Goal: Find specific page/section: Find specific page/section

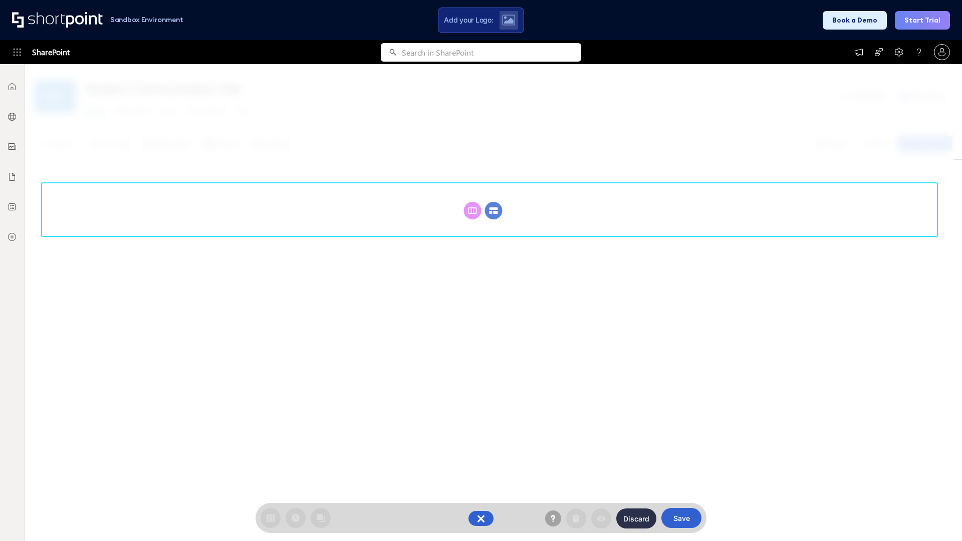
scroll to position [138, 0]
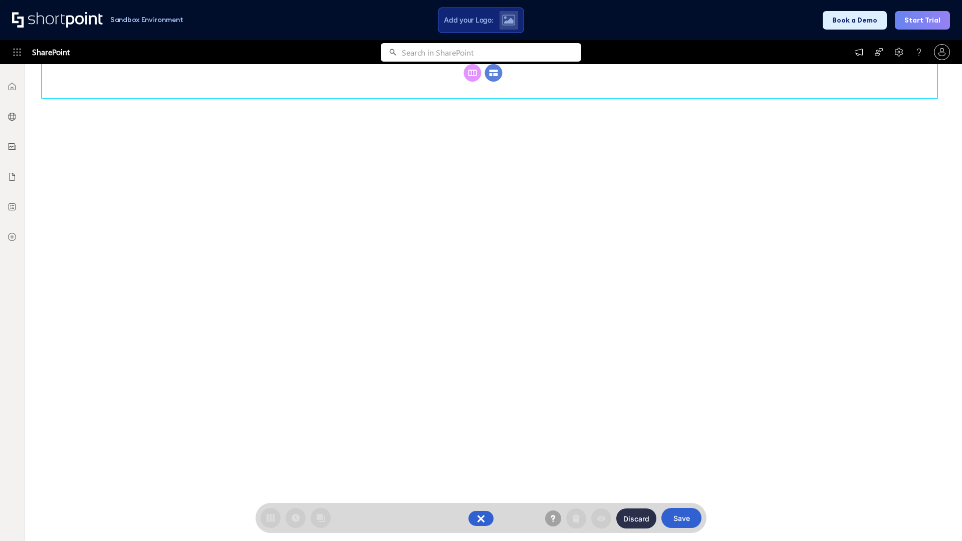
click at [494, 82] on circle at bounding box center [494, 73] width 18 height 18
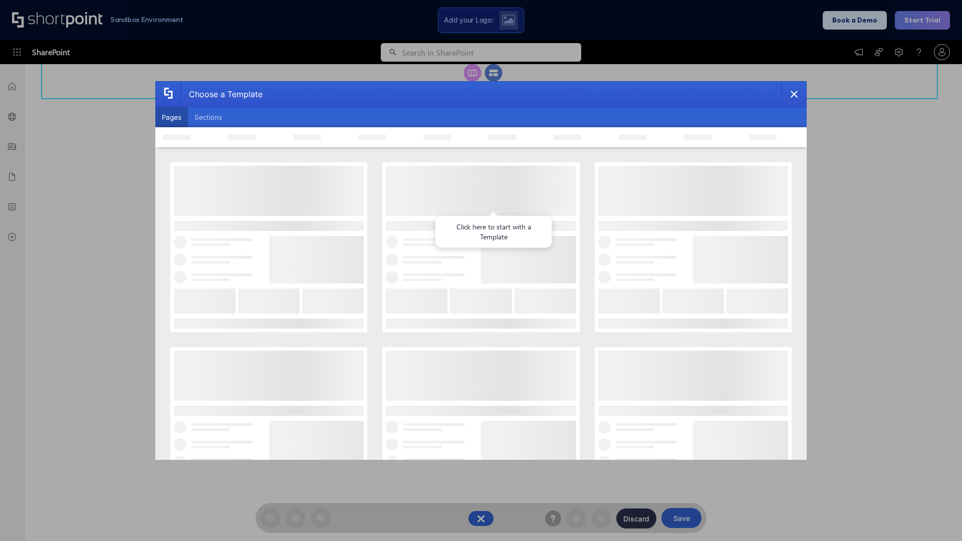
scroll to position [0, 0]
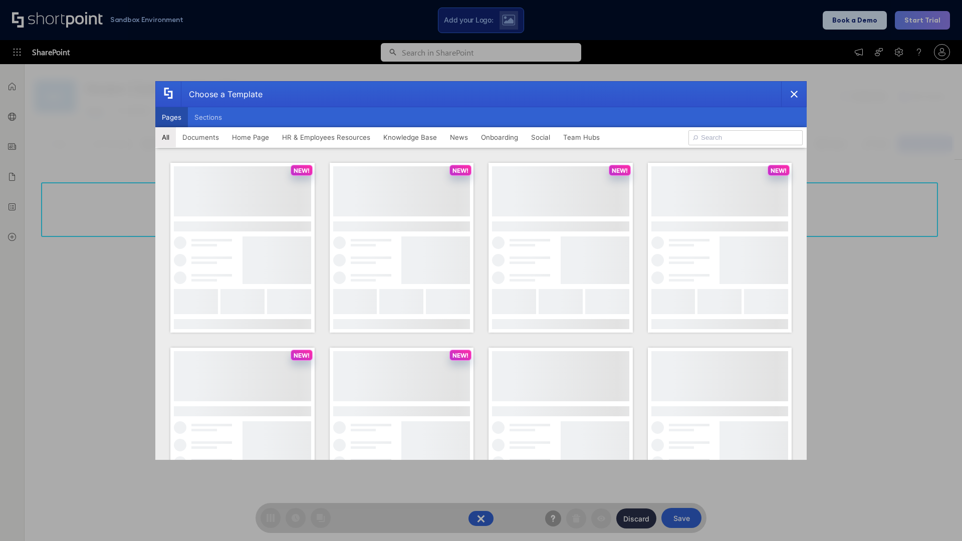
click at [171, 117] on button "Pages" at bounding box center [171, 117] width 33 height 20
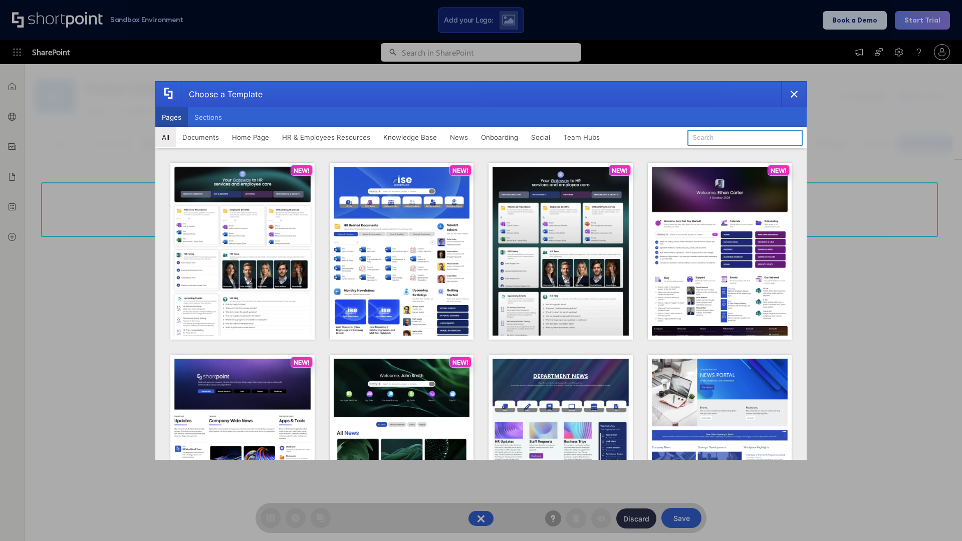
type input "HR 4"
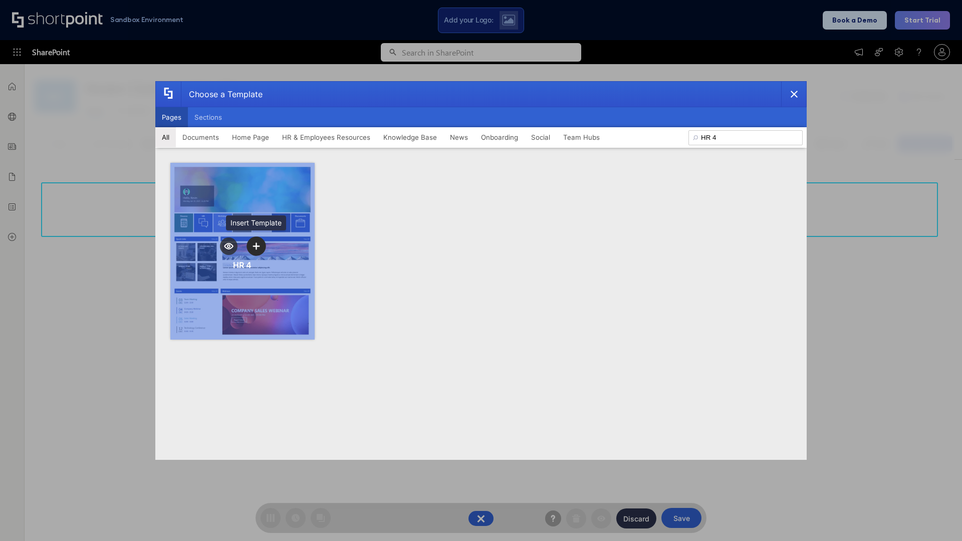
click at [256, 246] on icon "template selector" at bounding box center [256, 246] width 7 height 7
